Goal: Task Accomplishment & Management: Manage account settings

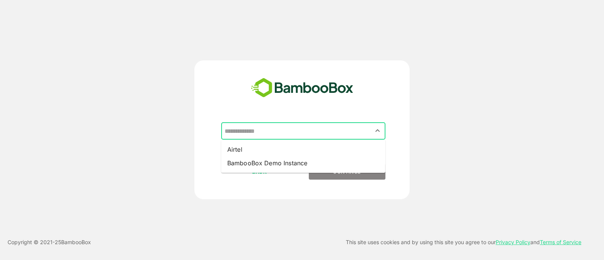
click at [340, 135] on input "text" at bounding box center [303, 131] width 161 height 14
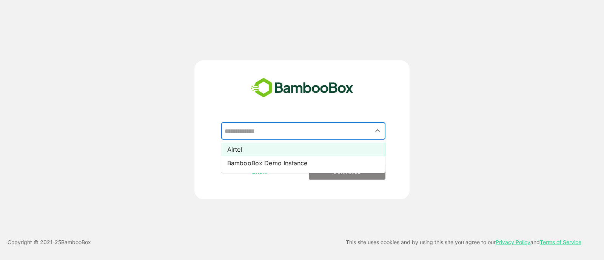
click at [326, 152] on li "Airtel" at bounding box center [303, 150] width 164 height 14
type input "******"
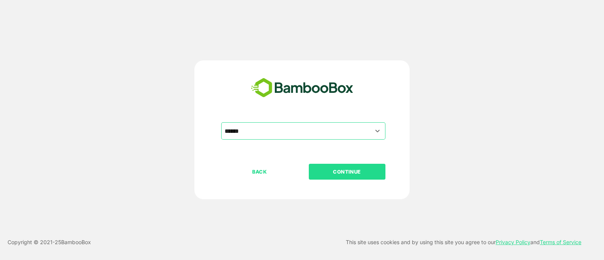
click at [344, 175] on p "CONTINUE" at bounding box center [346, 172] width 75 height 8
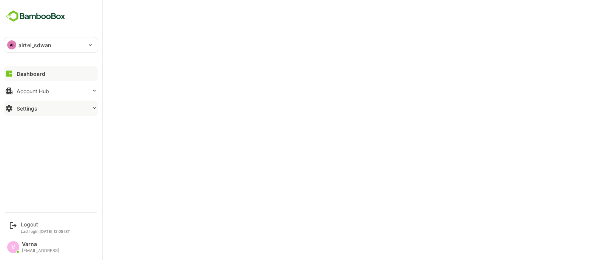
click at [92, 106] on icon at bounding box center [94, 108] width 6 height 6
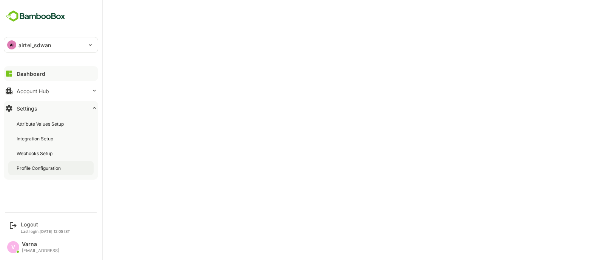
click at [51, 172] on div "Profile Configuration" at bounding box center [50, 168] width 85 height 14
click at [44, 40] on div "AI airtel_sdwan" at bounding box center [46, 44] width 85 height 15
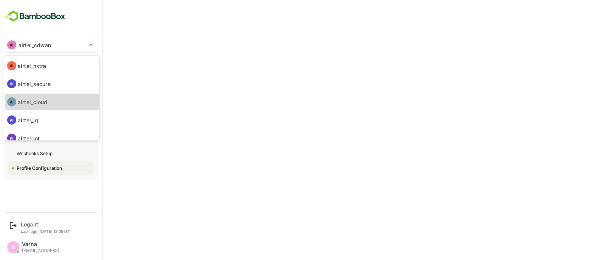
click at [49, 98] on li "AI airtel_cloud" at bounding box center [52, 102] width 94 height 17
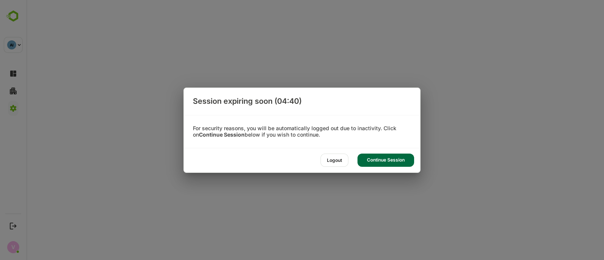
click at [369, 160] on div "Continue Session" at bounding box center [385, 160] width 57 height 13
